Goal: Check status

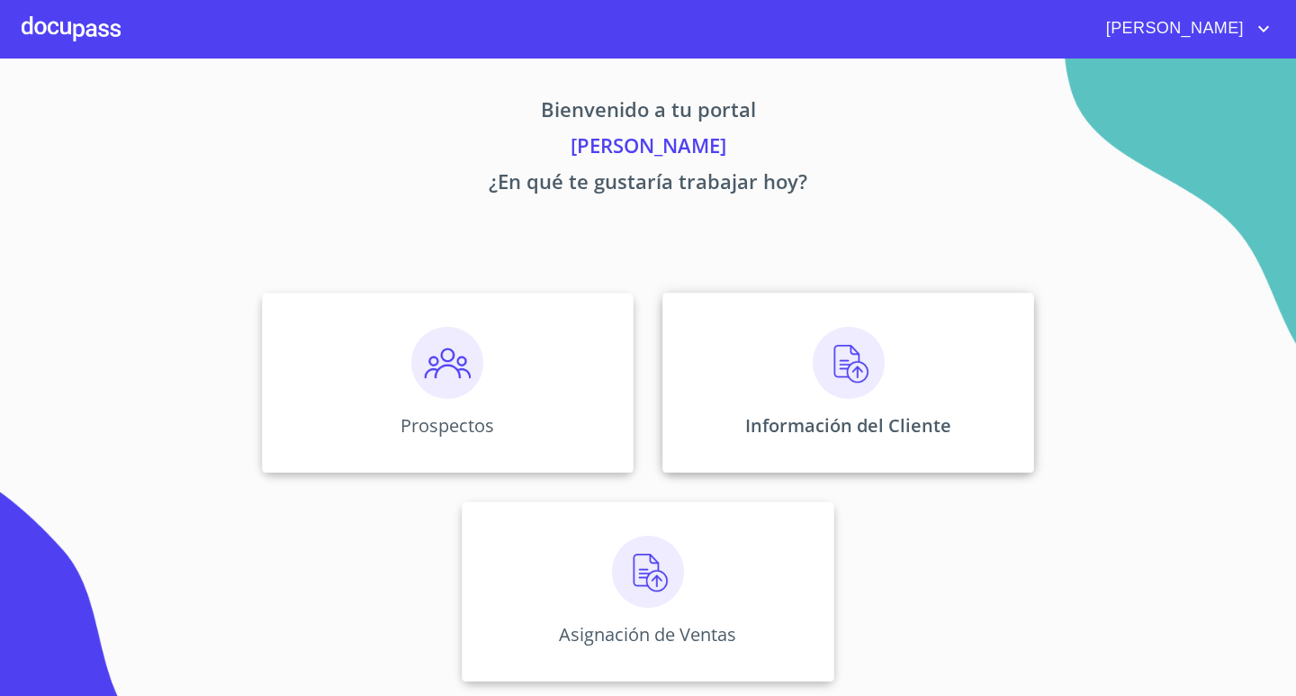
click at [869, 350] on img at bounding box center [848, 363] width 72 height 72
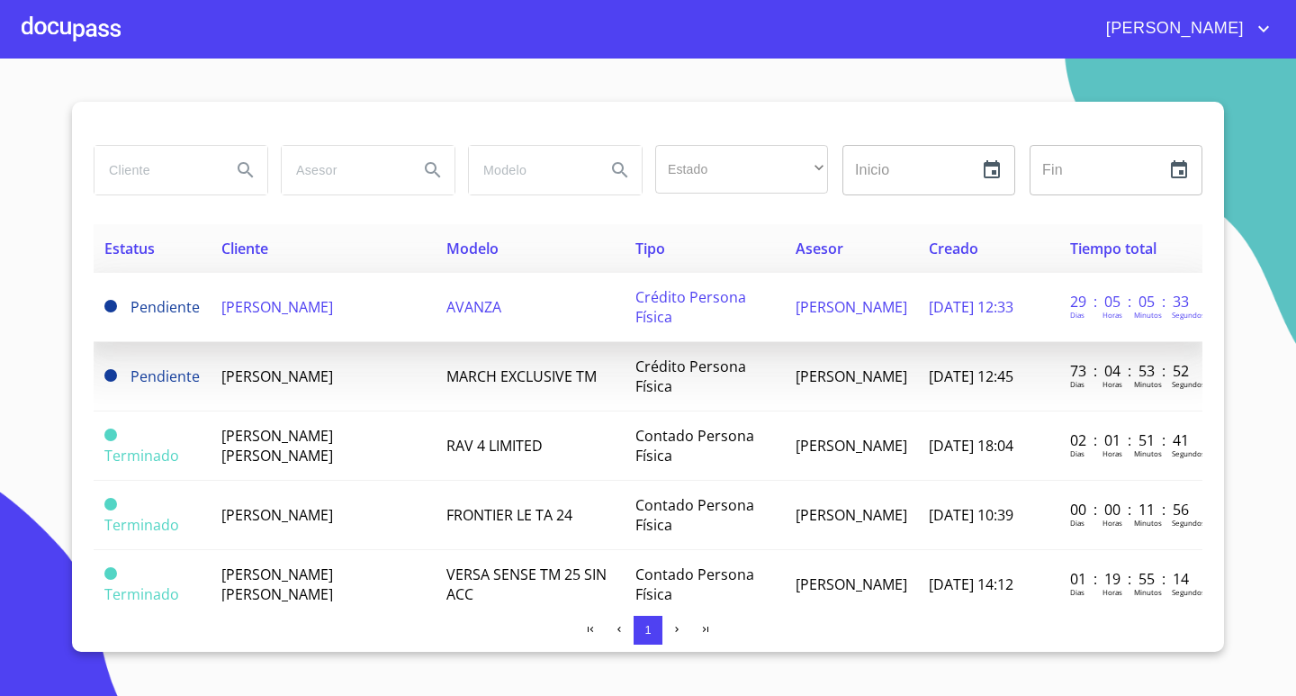
click at [202, 305] on td "Pendiente" at bounding box center [152, 307] width 117 height 69
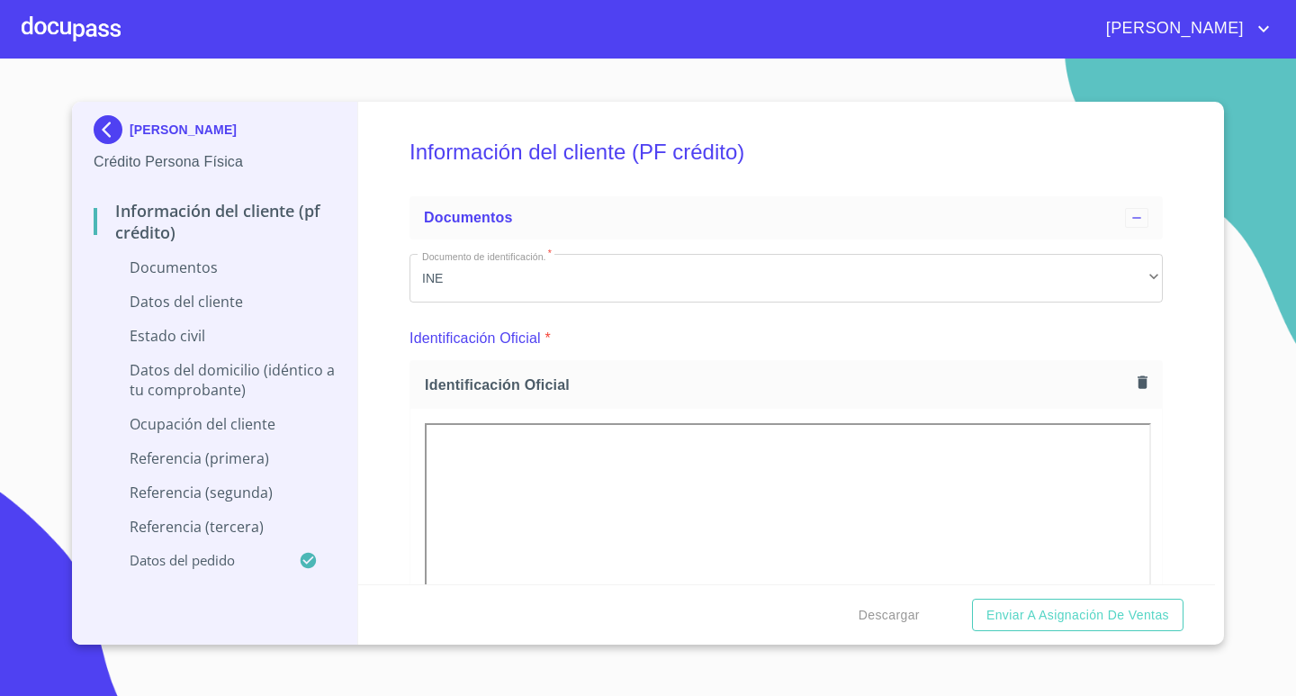
click at [90, 36] on div at bounding box center [71, 29] width 99 height 58
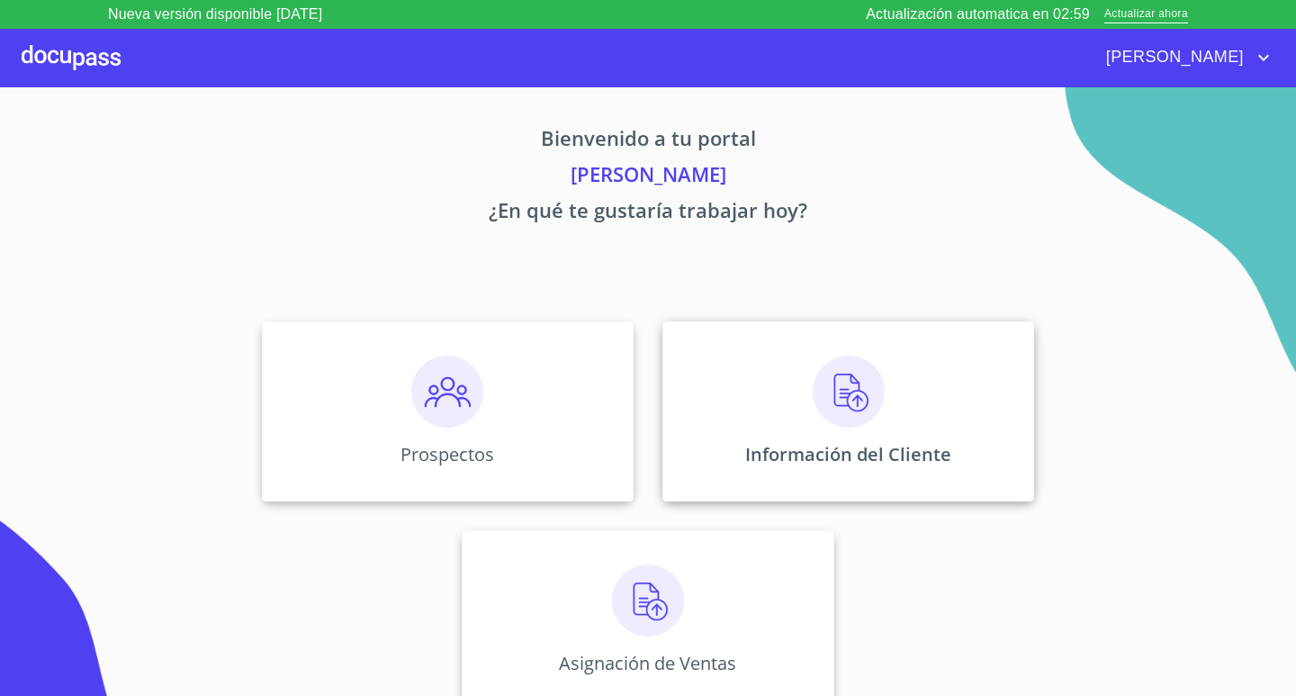
click at [828, 444] on p "Información del Cliente" at bounding box center [848, 454] width 206 height 24
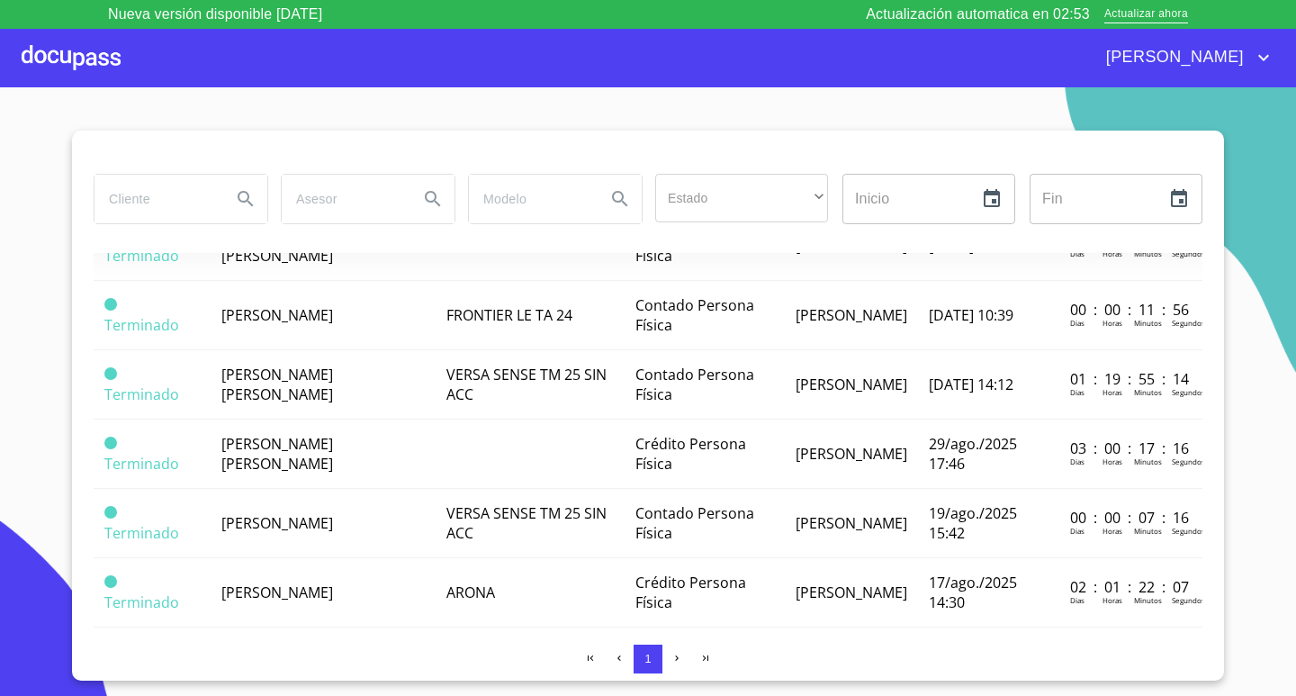
scroll to position [270, 0]
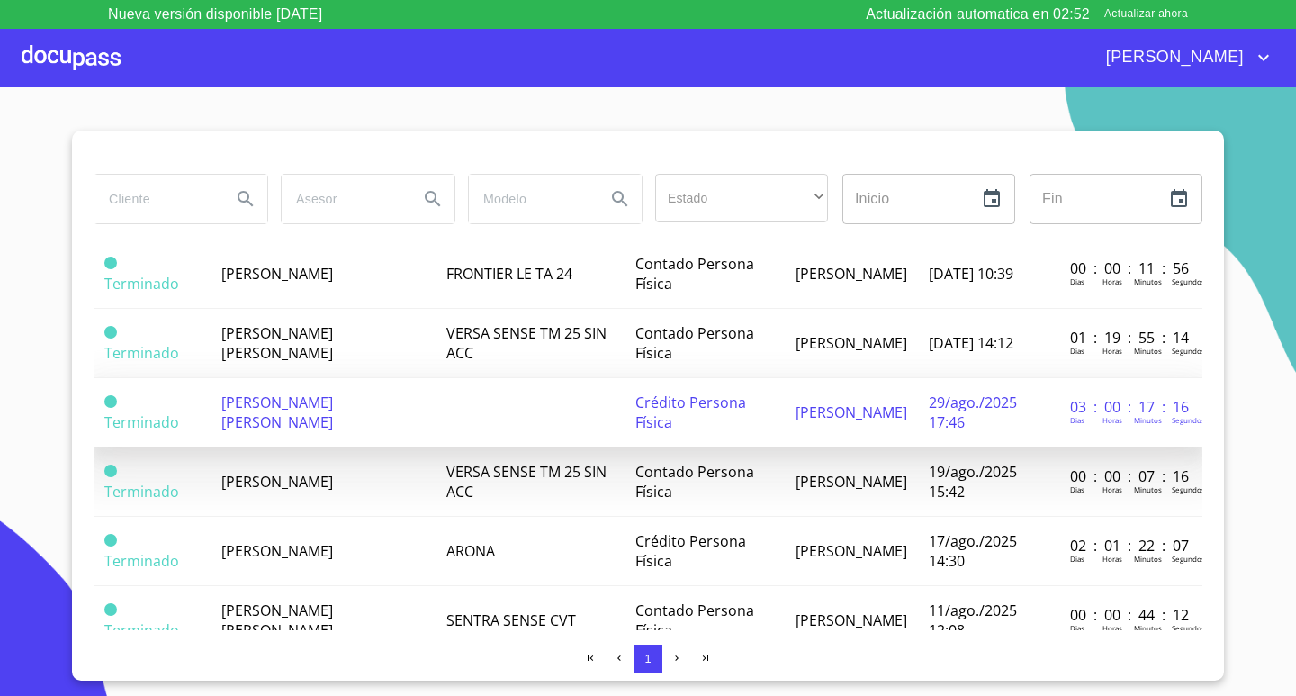
click at [287, 404] on span "[PERSON_NAME] [PERSON_NAME]" at bounding box center [277, 412] width 112 height 40
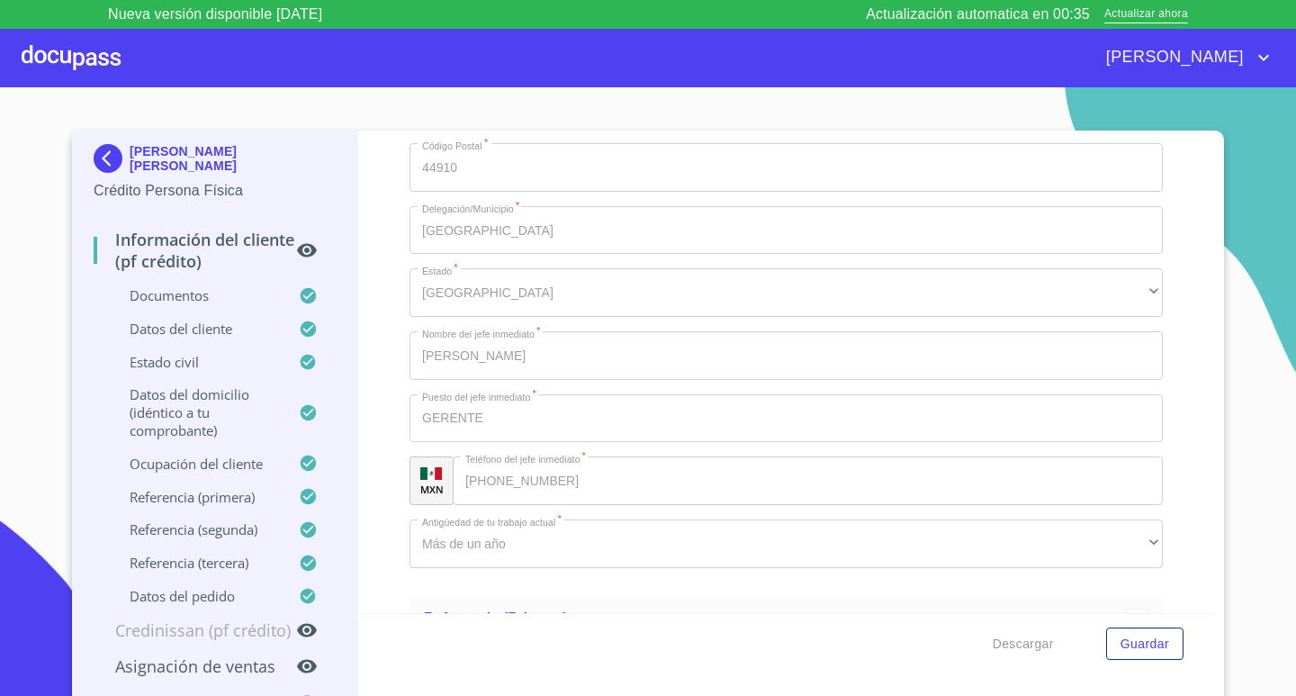
scroll to position [8920, 0]
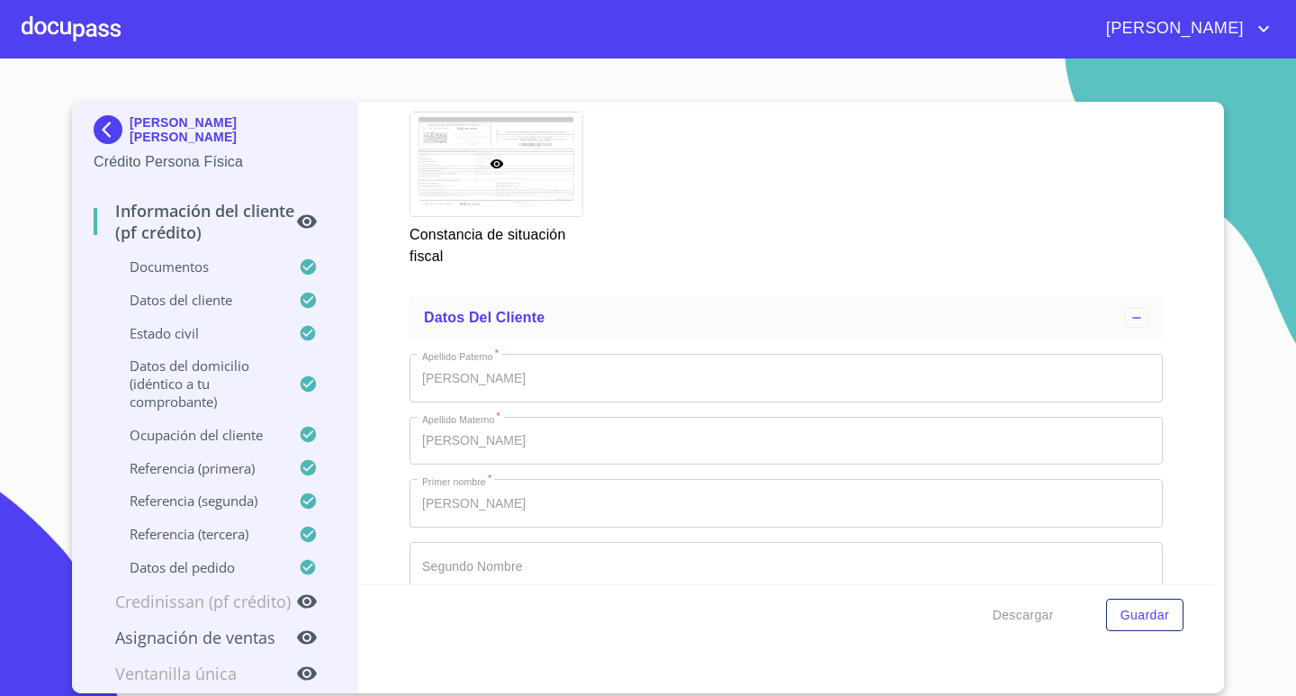
scroll to position [5813, 0]
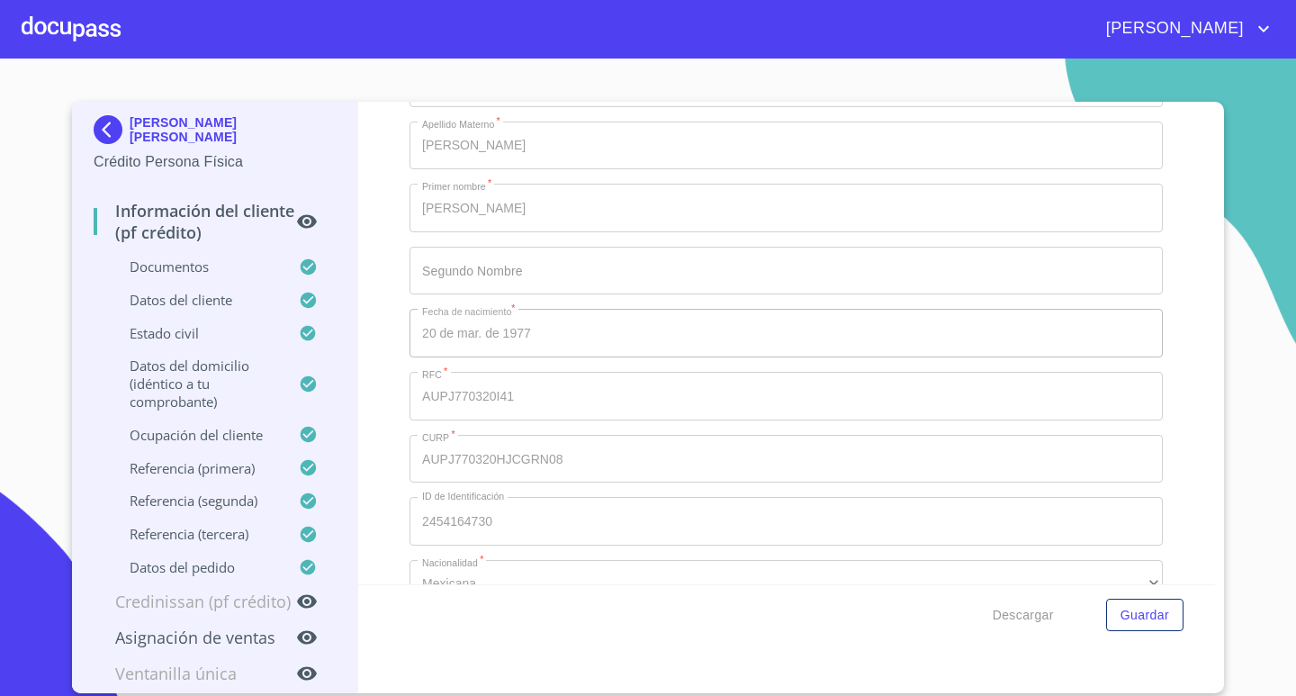
click at [1190, 362] on div "Información del cliente (PF crédito) Documentos Documento de identificación.   …" at bounding box center [786, 343] width 857 height 482
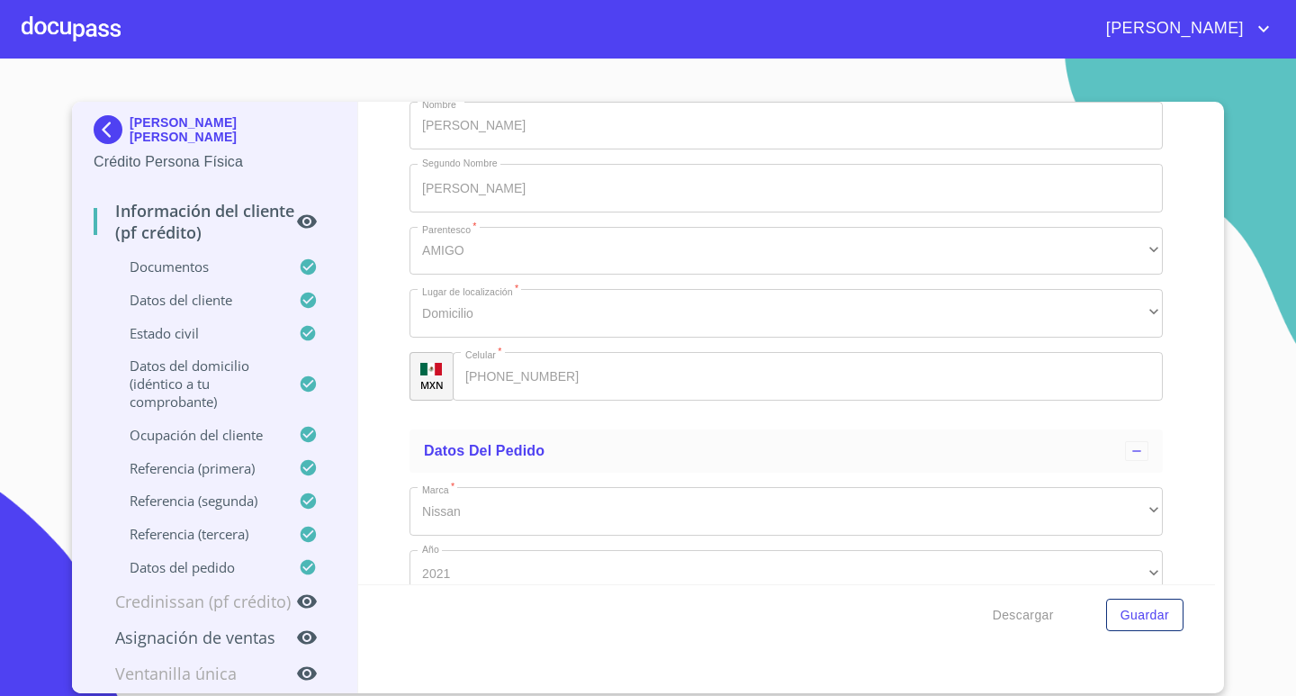
scroll to position [10582, 0]
